Goal: Task Accomplishment & Management: Use online tool/utility

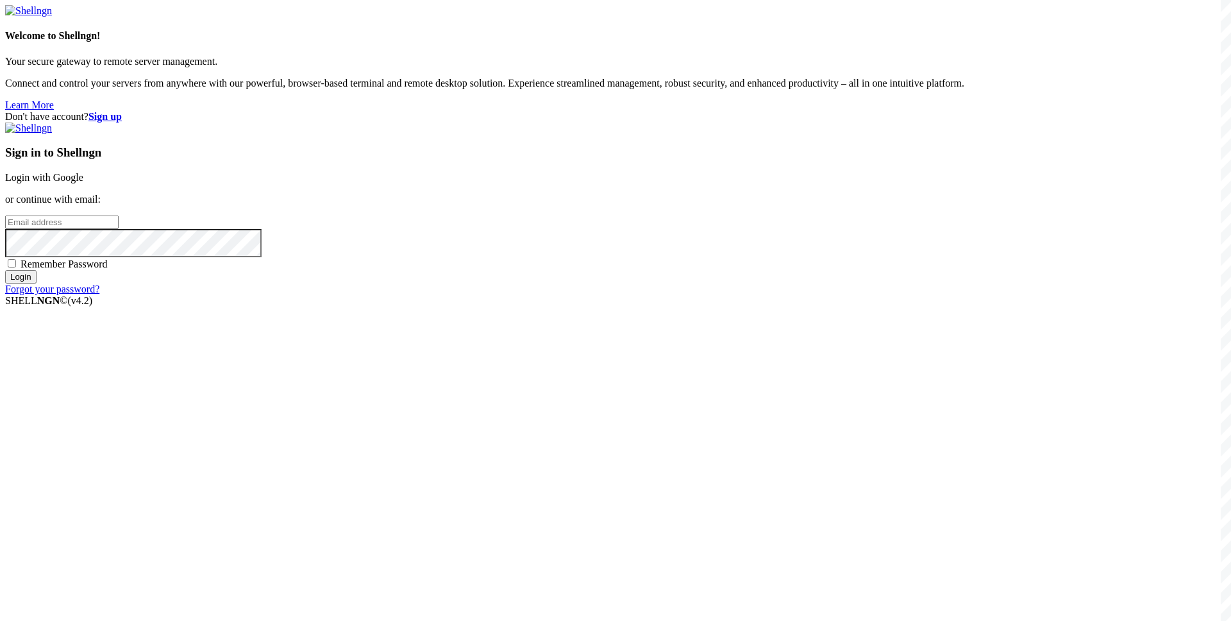
click at [119, 229] on input "email" at bounding box center [62, 221] width 114 height 13
paste input "[EMAIL_ADDRESS][DOMAIN_NAME]"
type input "[EMAIL_ADDRESS][DOMAIN_NAME]"
click at [108, 269] on span "Remember Password" at bounding box center [64, 263] width 87 height 11
click at [16, 267] on input "Remember Password" at bounding box center [12, 263] width 8 height 8
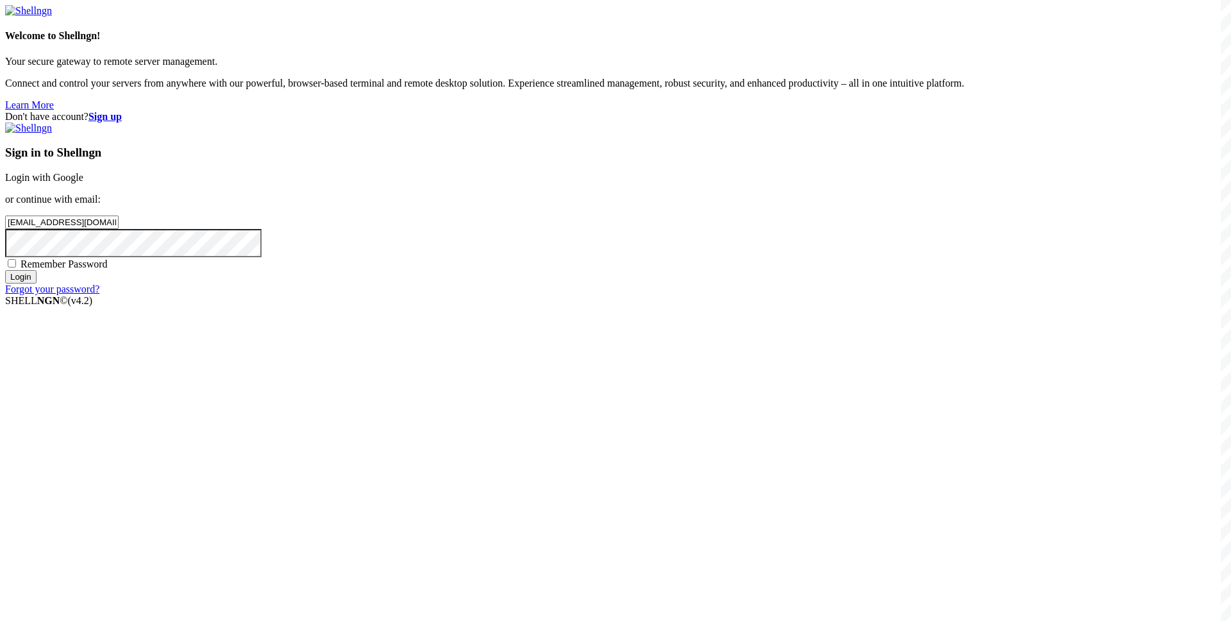
checkbox input "true"
click at [37, 283] on input "Login" at bounding box center [20, 276] width 31 height 13
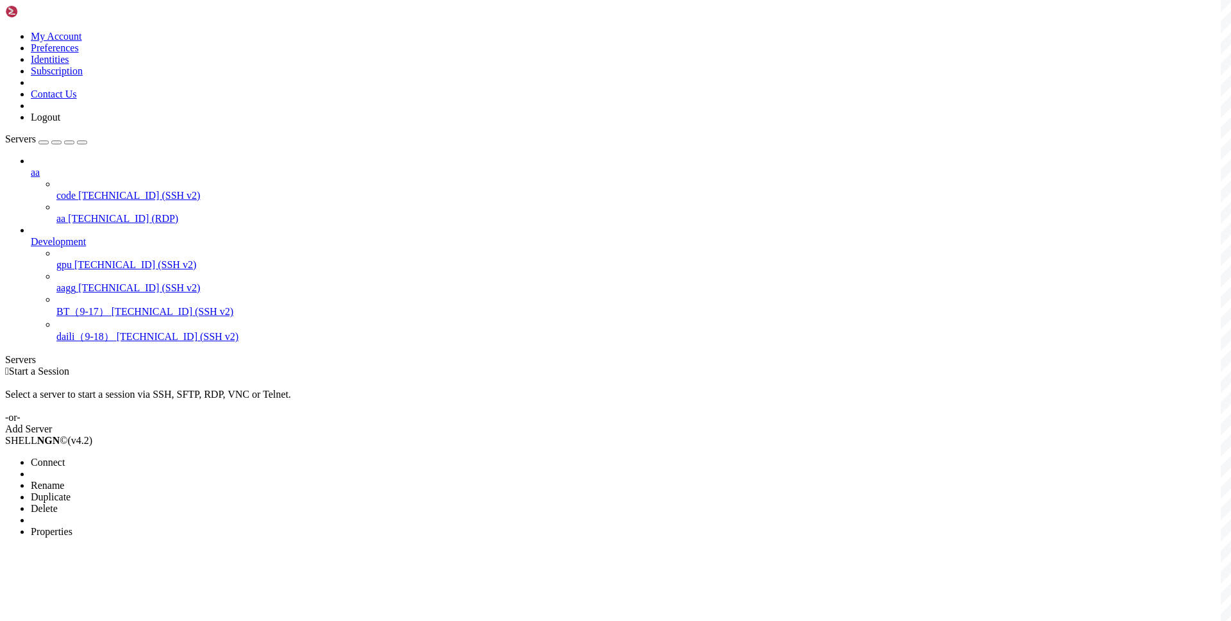
click at [65, 457] on span "Connect" at bounding box center [48, 462] width 34 height 11
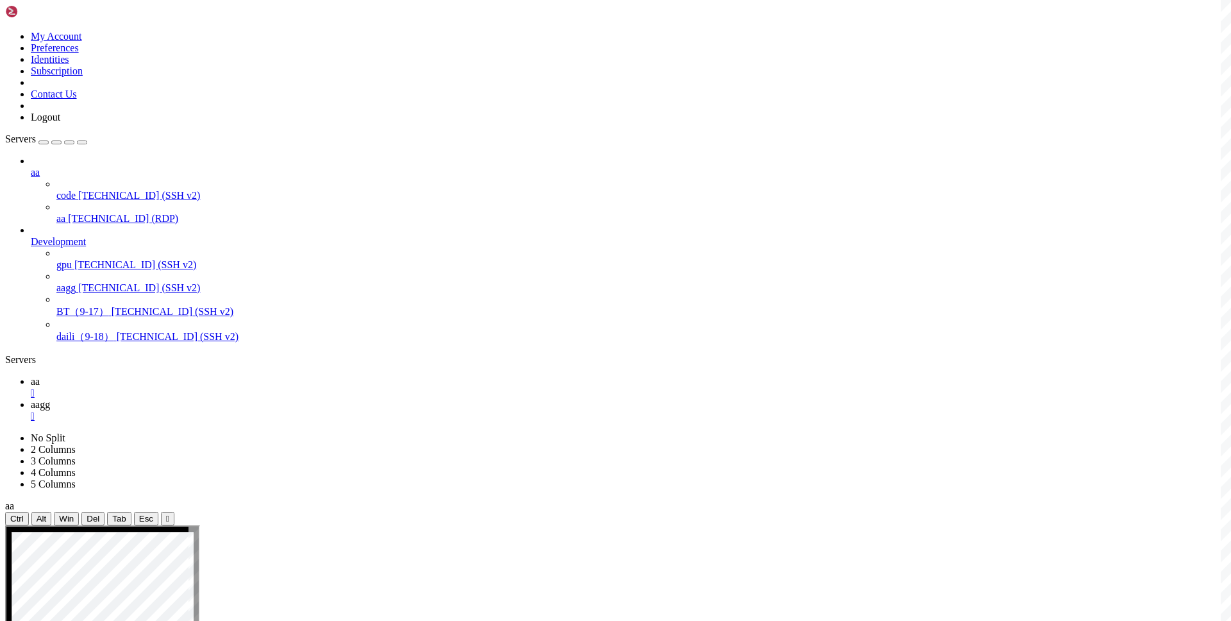
click at [31, 376] on icon at bounding box center [31, 381] width 0 height 11
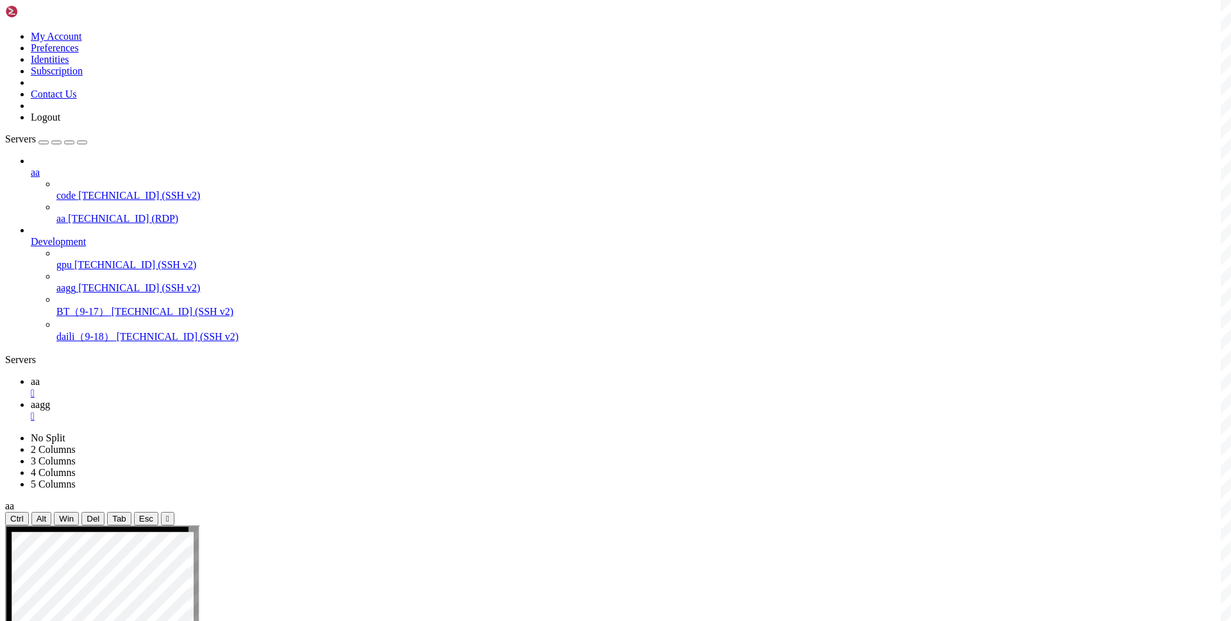
click at [259, 512] on div "Ctrl Alt Win Del Tab Esc " at bounding box center [615, 518] width 1221 height 13
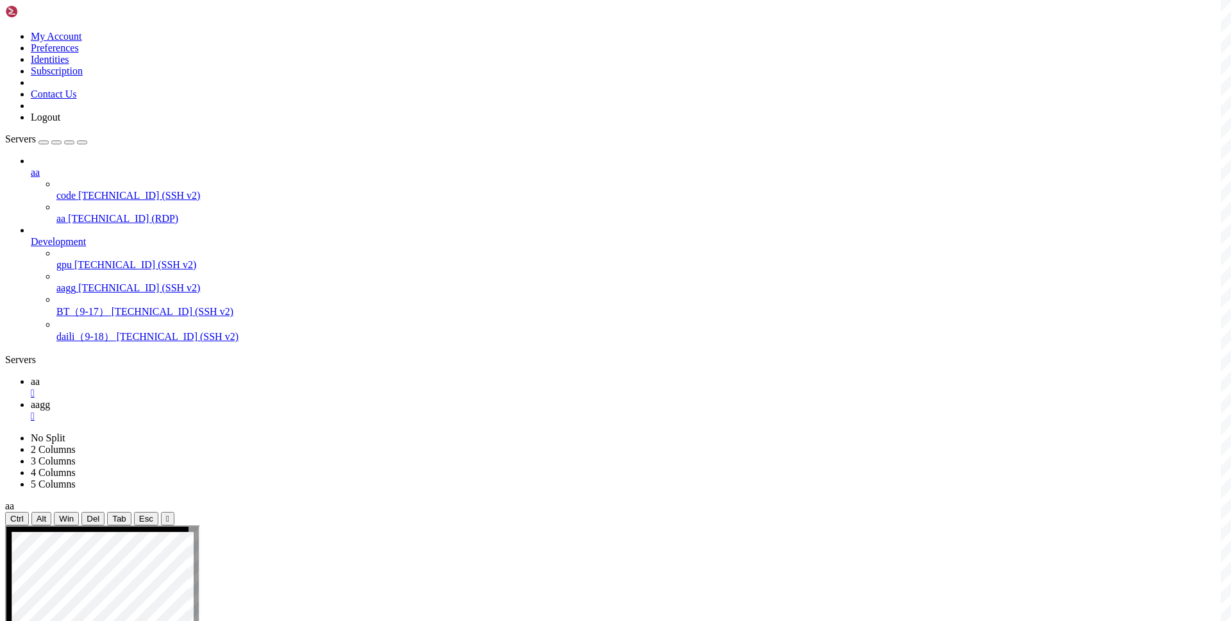
click at [50, 399] on span "aagg" at bounding box center [40, 404] width 19 height 11
click at [197, 376] on link "aa " at bounding box center [628, 387] width 1195 height 23
click at [50, 399] on span "aagg" at bounding box center [40, 404] width 19 height 11
click at [272, 410] on div "" at bounding box center [628, 416] width 1195 height 12
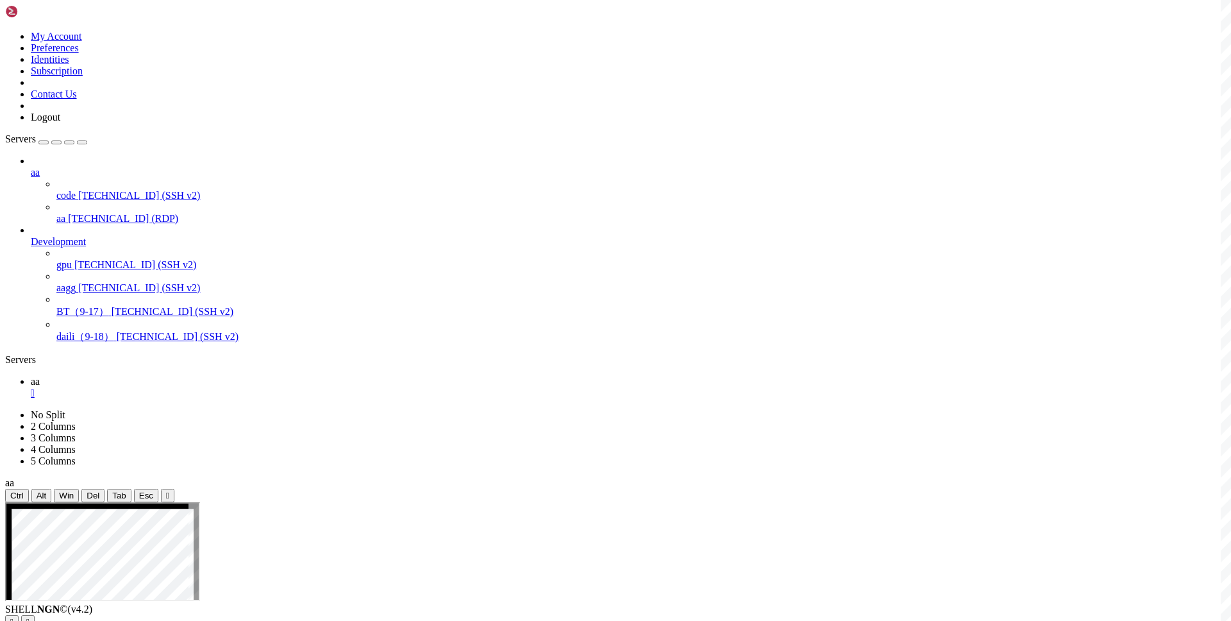
click at [207, 387] on div "" at bounding box center [628, 393] width 1195 height 12
